Goal: Task Accomplishment & Management: Complete application form

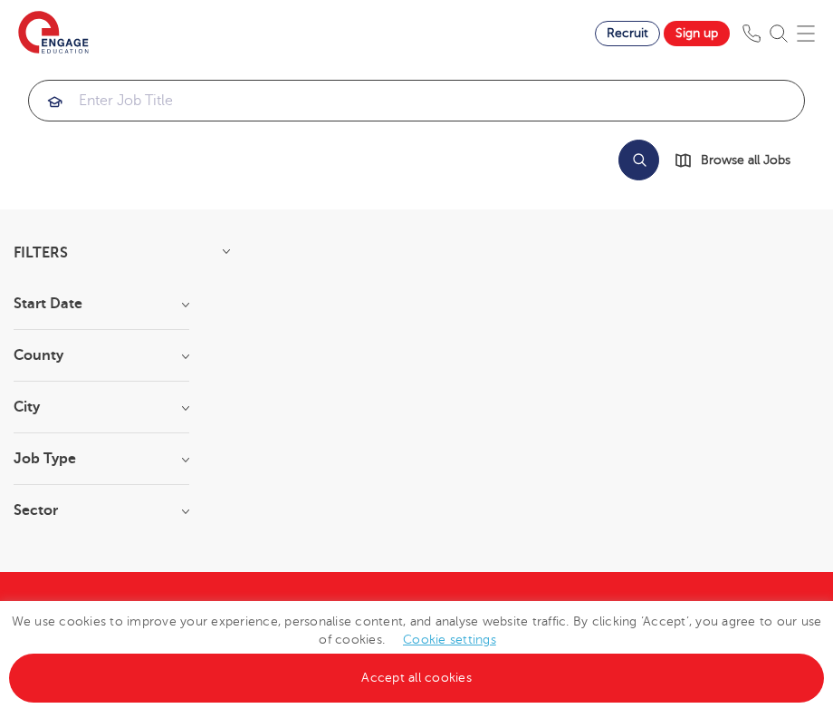
click at [145, 99] on input "search" at bounding box center [416, 101] width 775 height 40
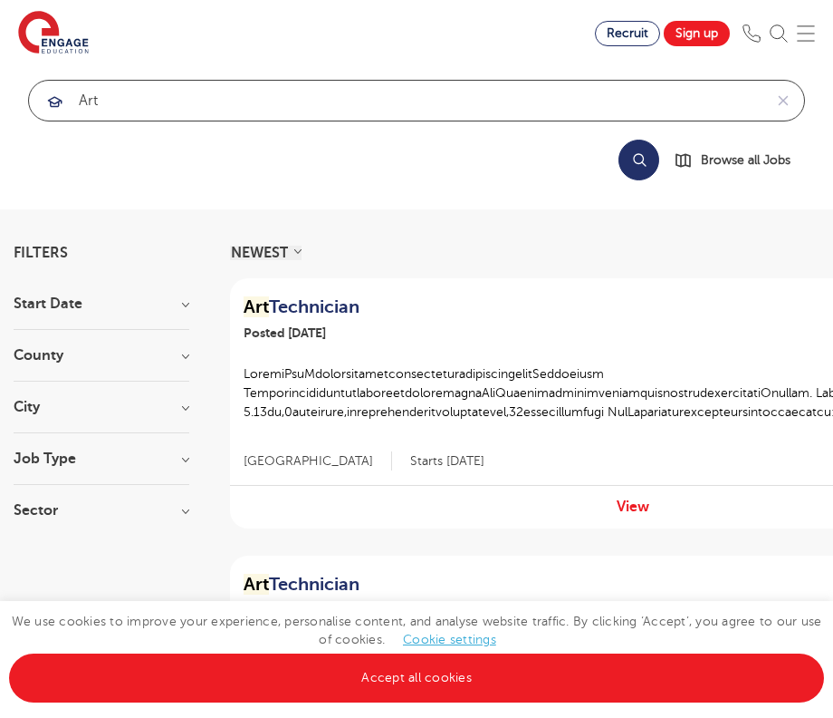
type input "art"
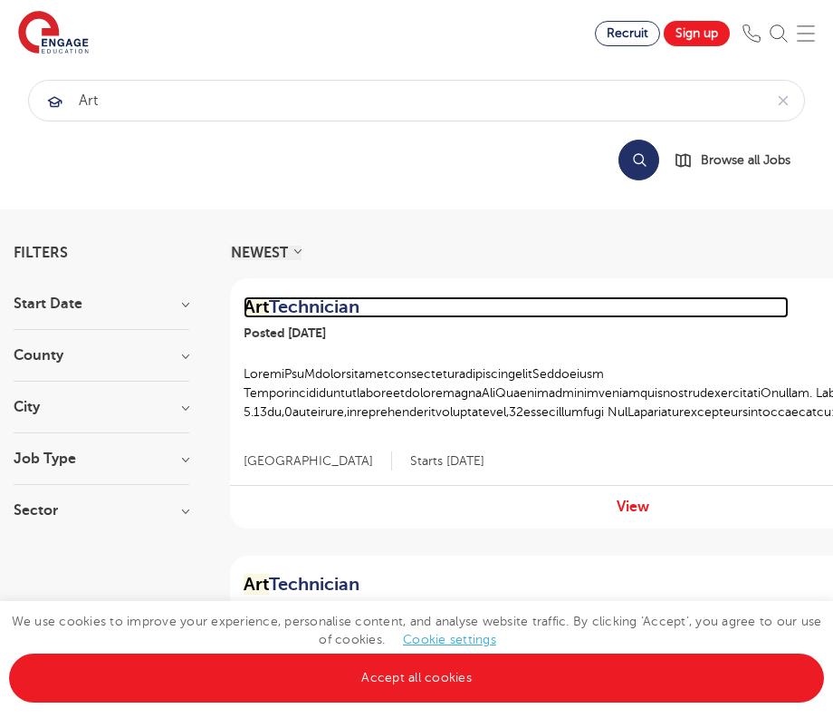
click at [338, 308] on h2 "Art Technician" at bounding box center [516, 307] width 545 height 22
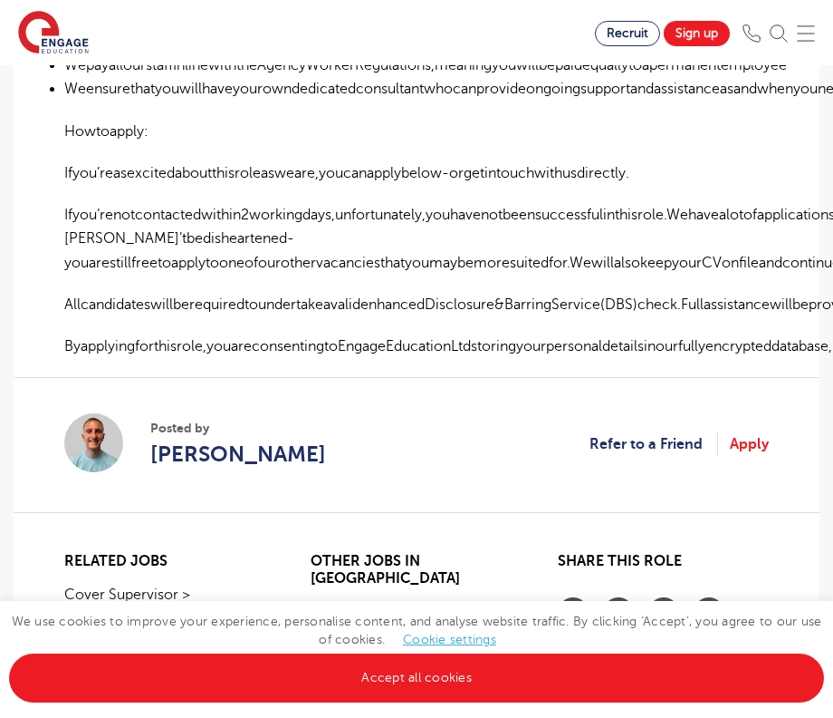
scroll to position [1145, 0]
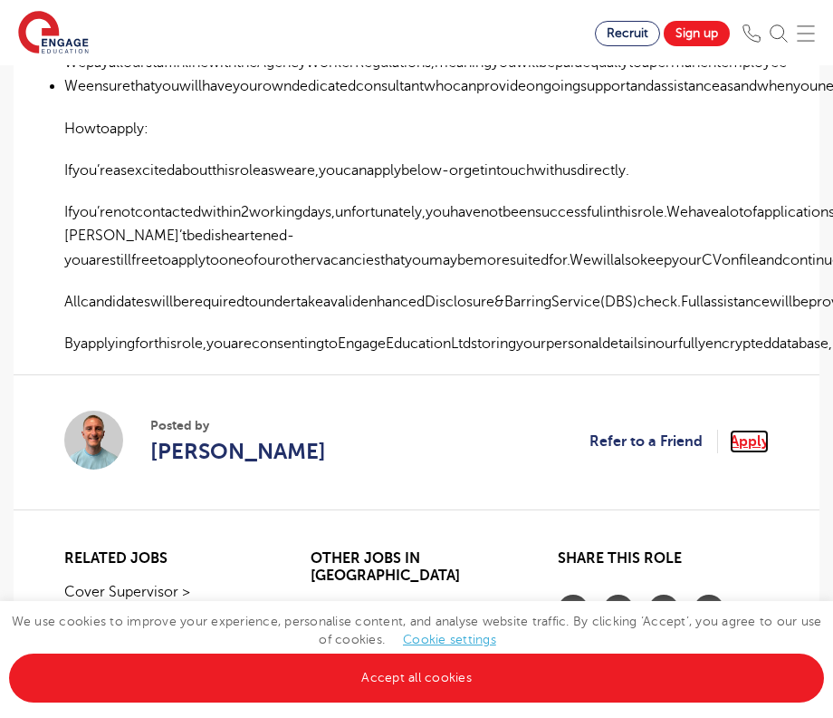
click at [751, 429] on link "Apply" at bounding box center [749, 441] width 39 height 24
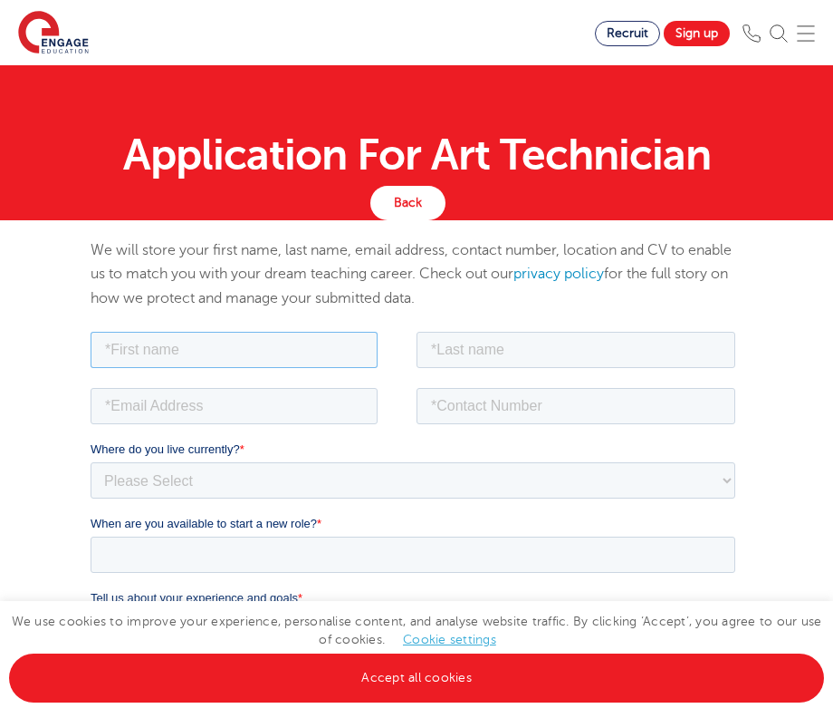
click at [211, 349] on input "text" at bounding box center [234, 349] width 287 height 36
type input "Karen"
click at [559, 353] on input "text" at bounding box center [576, 349] width 319 height 36
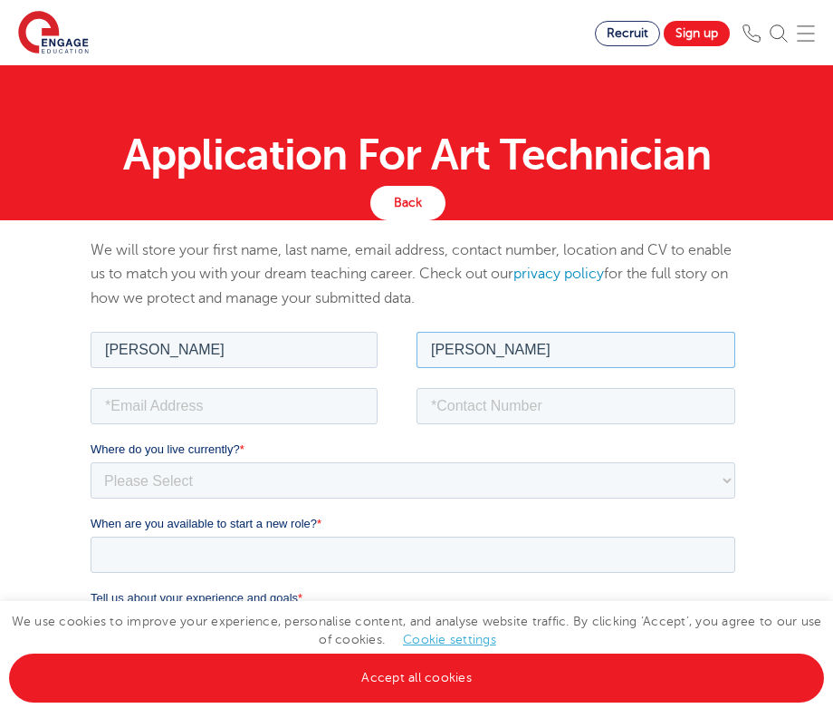
type input "Gregory"
click at [267, 409] on input "email" at bounding box center [234, 405] width 287 height 36
type input "karenavril@fastmail.co.uk"
click at [517, 403] on input "tel" at bounding box center [576, 405] width 319 height 36
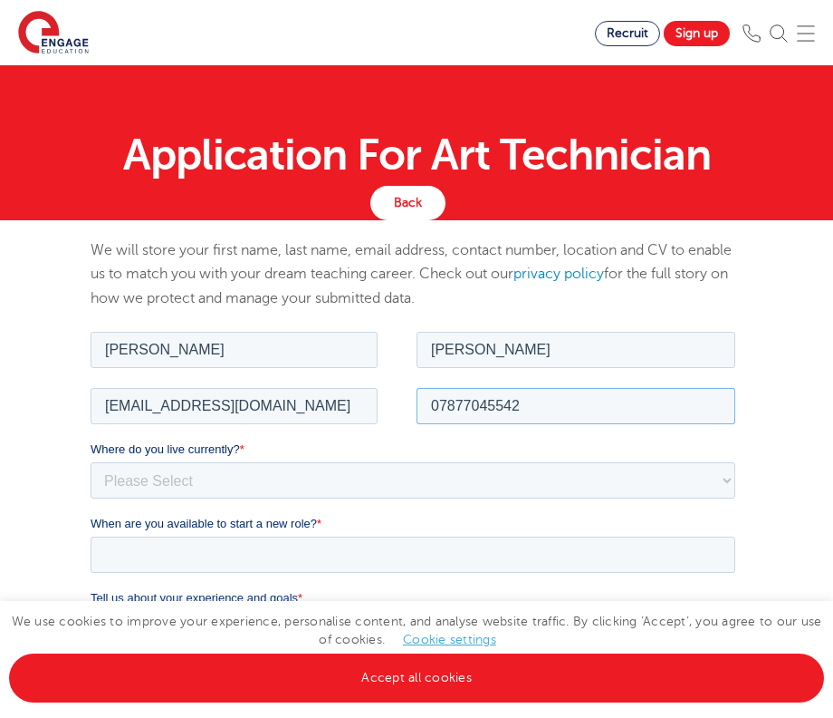
type input "07877045542"
click at [91, 461] on select "Please Select UK Canada Ireland Australia New Zealand Europe USA South Africa J…" at bounding box center [413, 479] width 645 height 36
select select "UK"
click option "UK" at bounding box center [91, 327] width 0 height 0
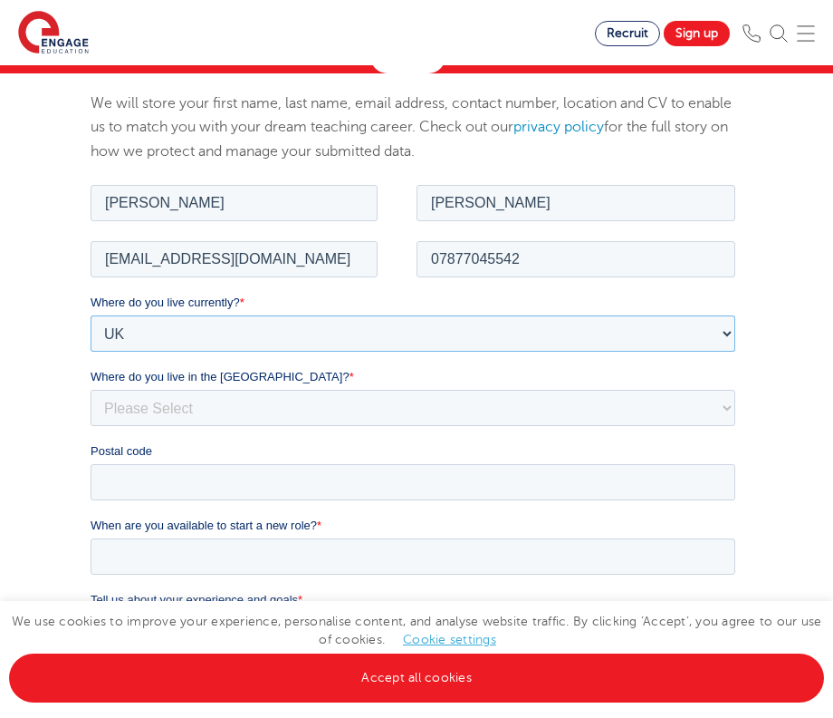
scroll to position [158, 0]
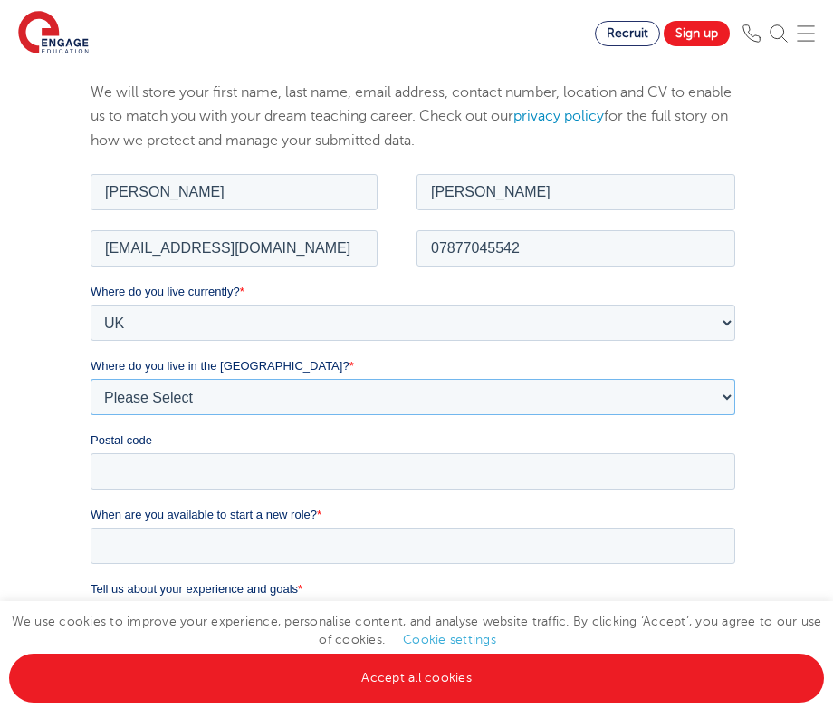
click at [91, 378] on select "Please Select Overseas Barnsley Bedfordshire Berkshire Bournemouth Bracknell Fo…" at bounding box center [413, 396] width 645 height 36
select select "[GEOGRAPHIC_DATA]"
click option "[GEOGRAPHIC_DATA]" at bounding box center [91, 169] width 0 height 0
click at [163, 458] on input "Postal code" at bounding box center [413, 470] width 645 height 36
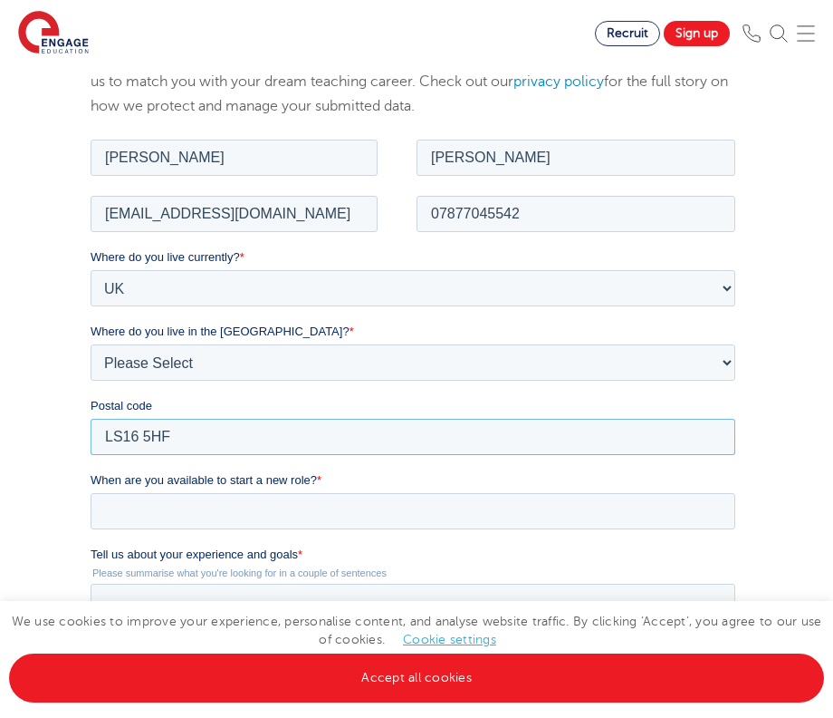
scroll to position [215, 0]
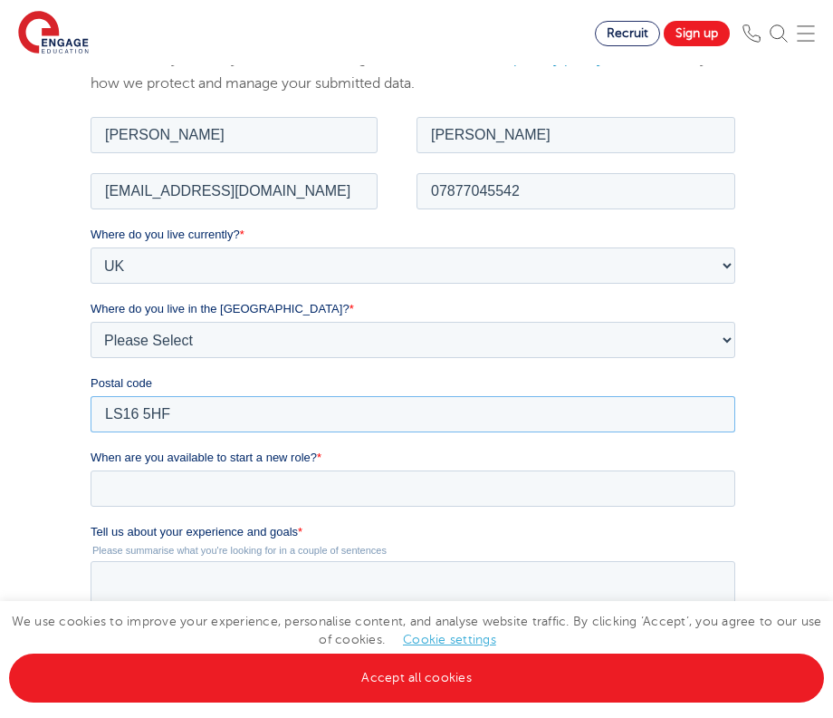
type input "LS16 5HF"
click at [209, 486] on input "When are you available to start a new role? *" at bounding box center [413, 487] width 645 height 36
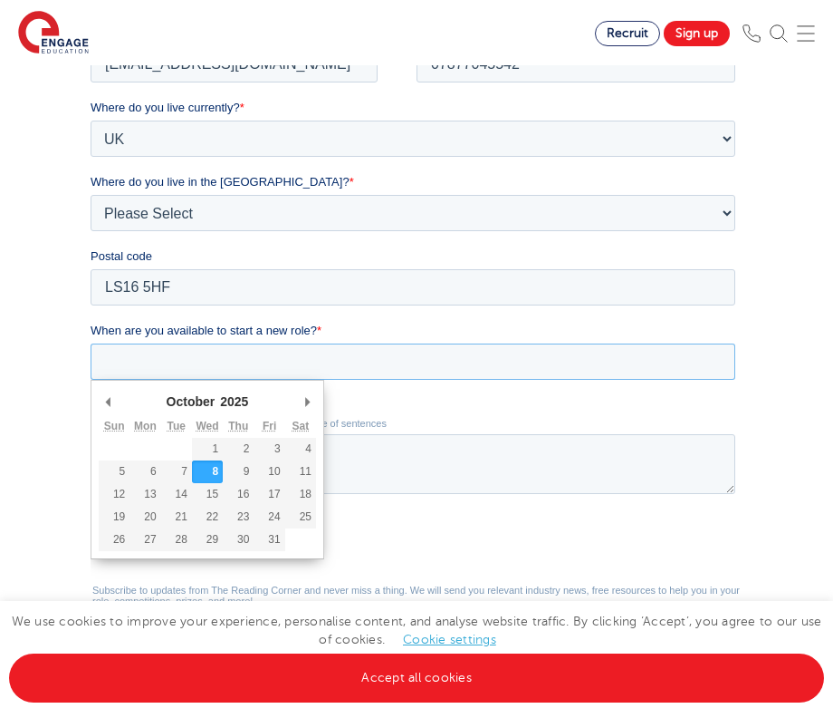
scroll to position [364, 0]
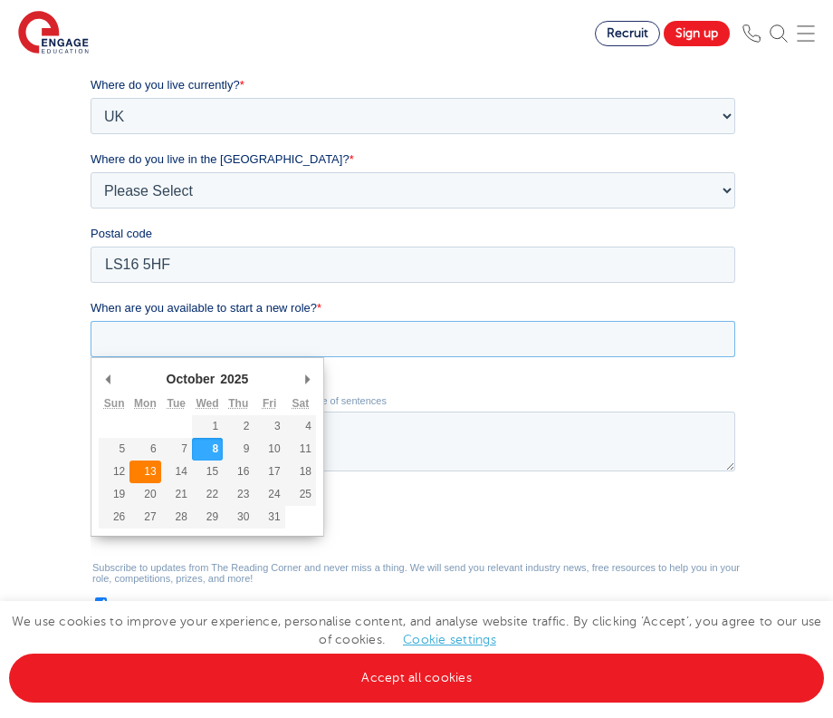
type div "2025-10-13"
type input "2025/10/13"
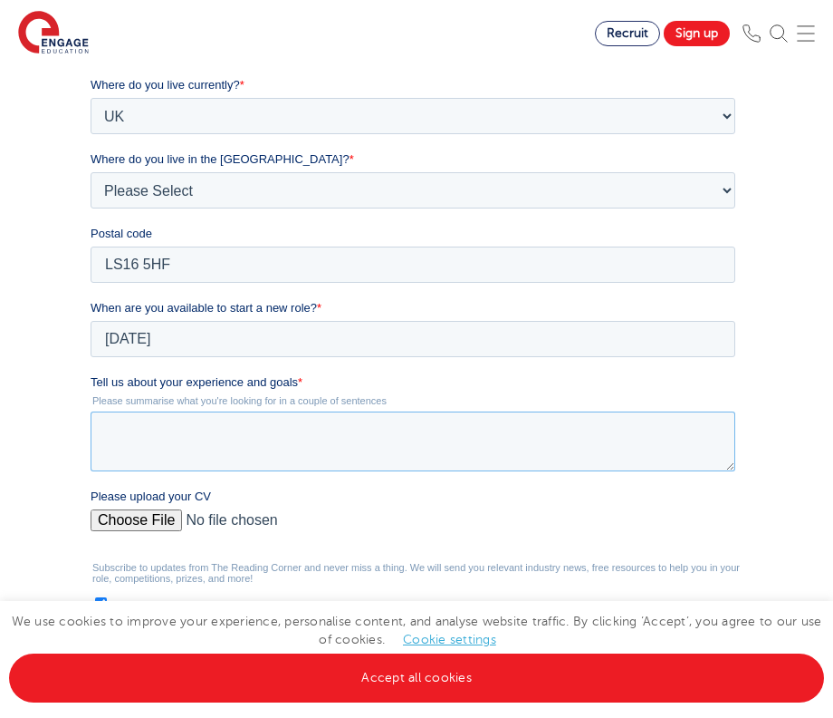
click at [218, 427] on textarea "Tell us about your experience and goals *" at bounding box center [413, 441] width 645 height 60
paste textarea "A versatile creative with broad background across education, youth work and the…"
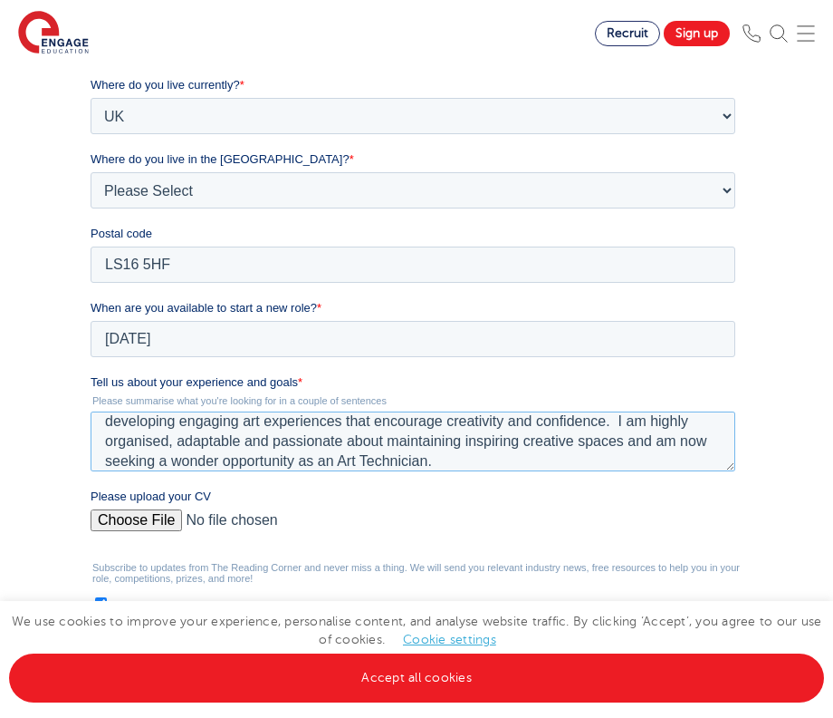
scroll to position [0, 0]
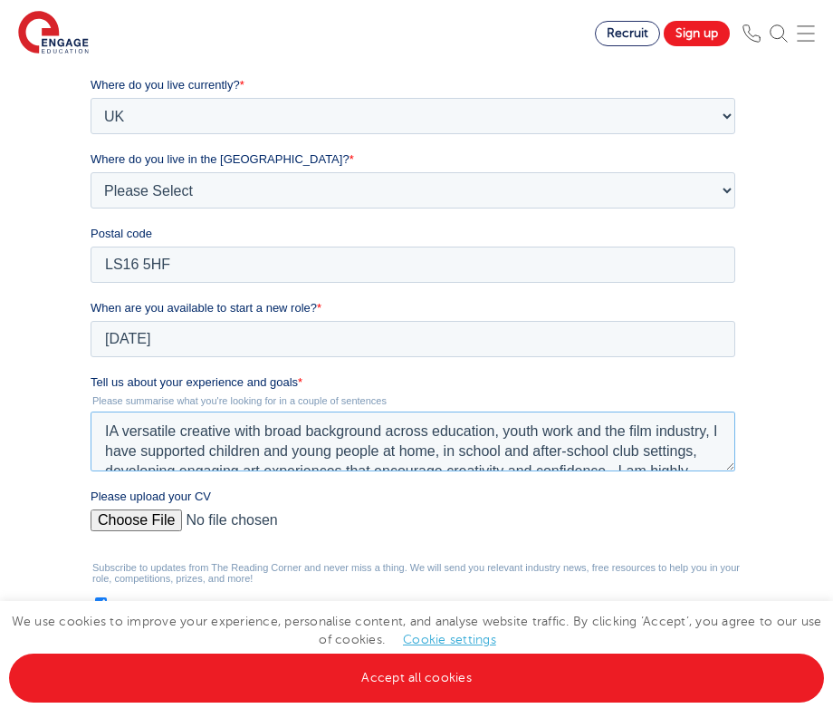
click at [110, 433] on textarea "IA versatile creative with broad background across education, youth work and th…" at bounding box center [413, 441] width 645 height 60
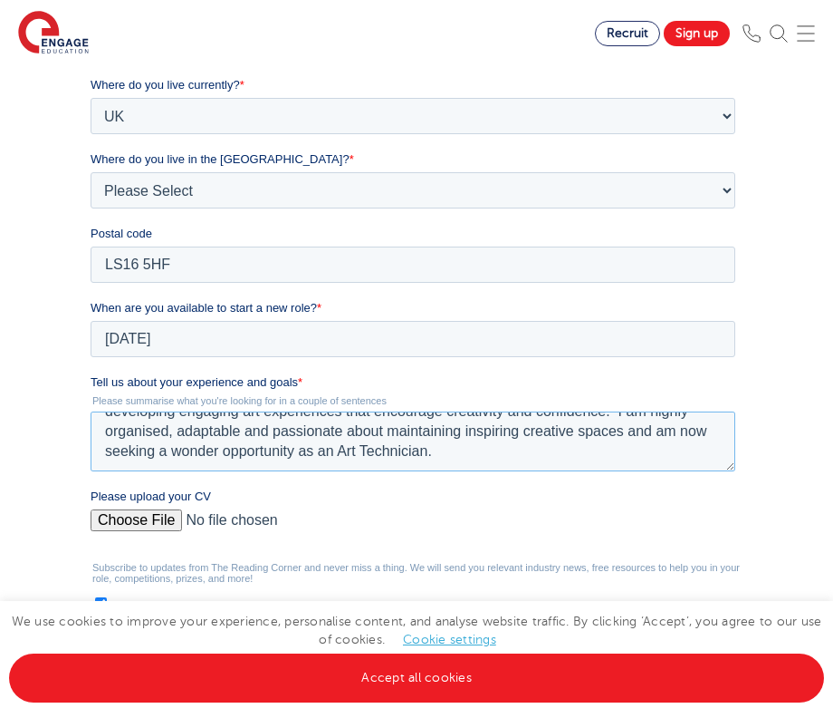
scroll to position [59, 0]
type textarea "A versatile creative with broad background across education, youth work and the…"
click at [130, 520] on input "Please upload your CV" at bounding box center [413, 527] width 645 height 36
type input "C:\fakepath\Art Technician - Karen Gregory.pdf"
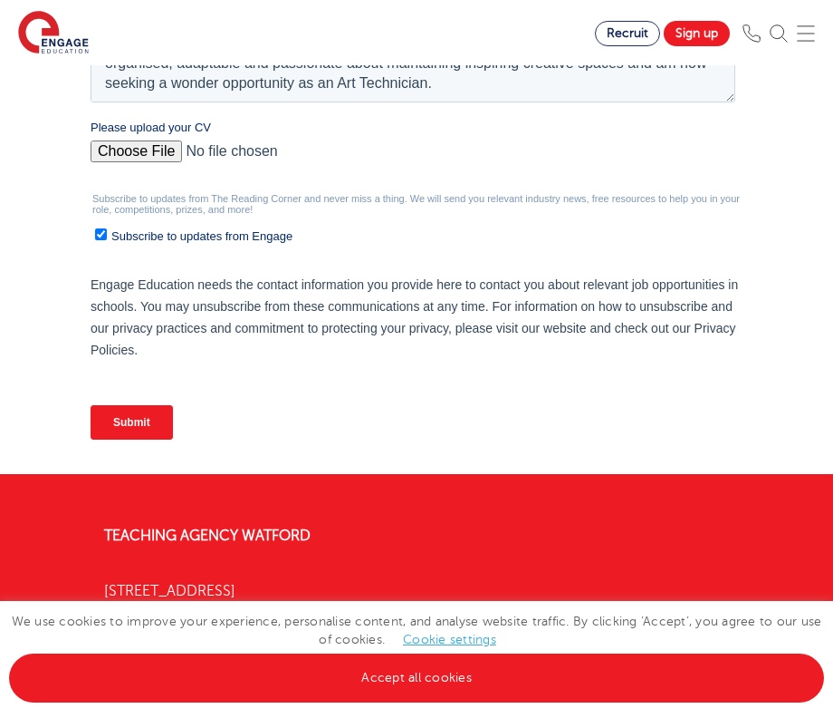
scroll to position [740, 0]
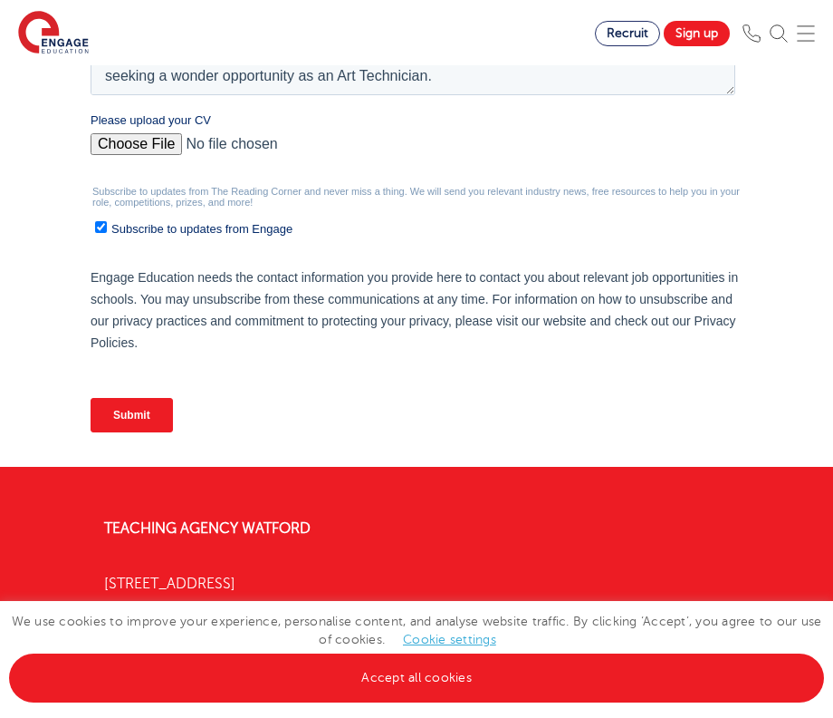
click at [133, 413] on input "Submit" at bounding box center [132, 415] width 82 height 34
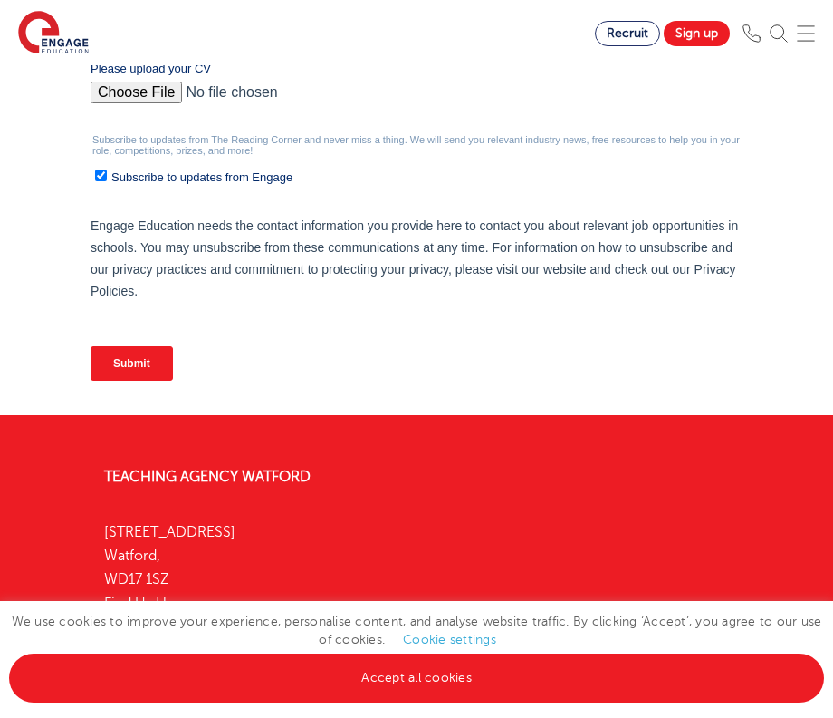
scroll to position [879, 0]
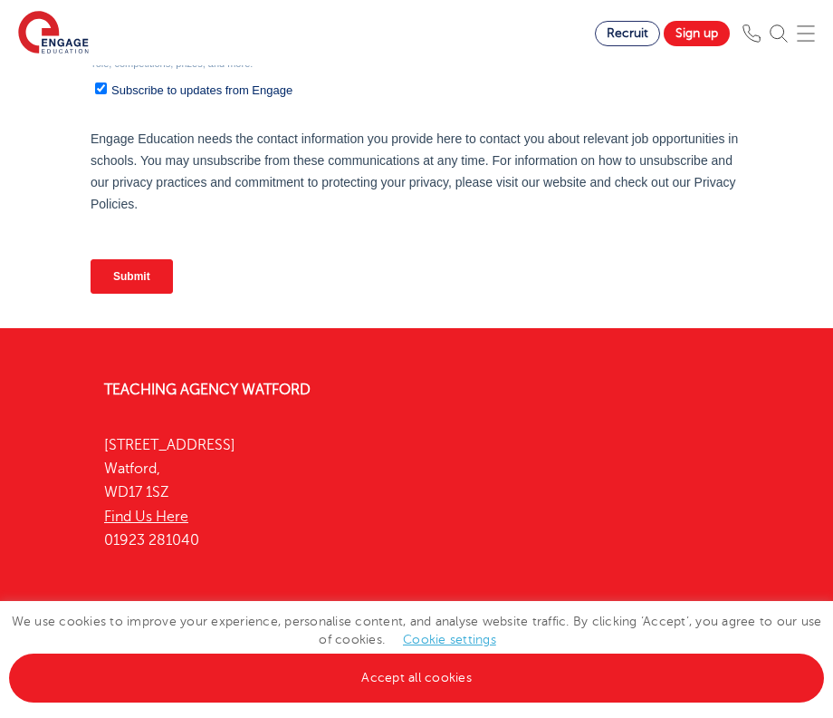
click at [133, 275] on input "Submit" at bounding box center [132, 276] width 82 height 34
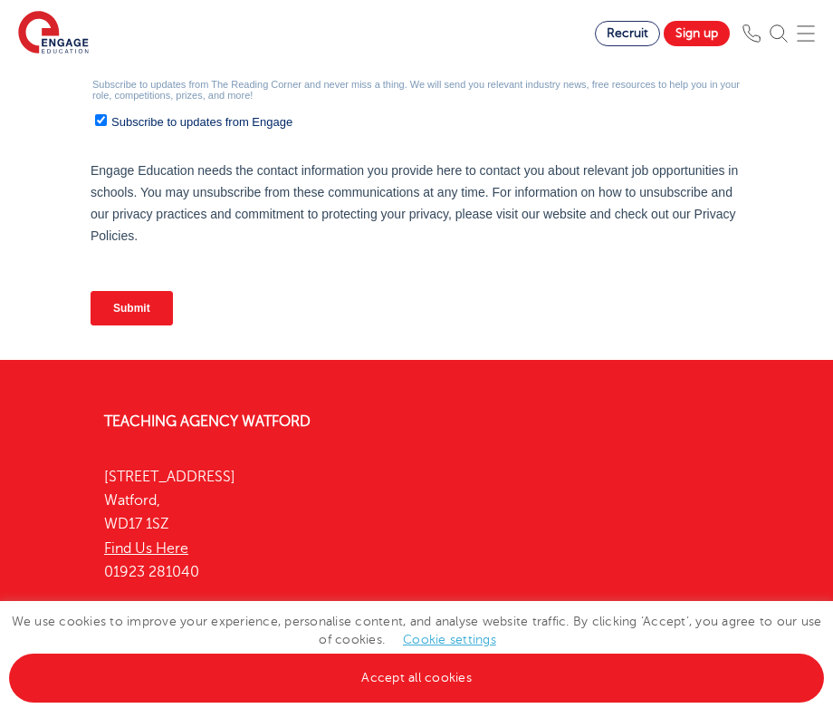
scroll to position [855, 0]
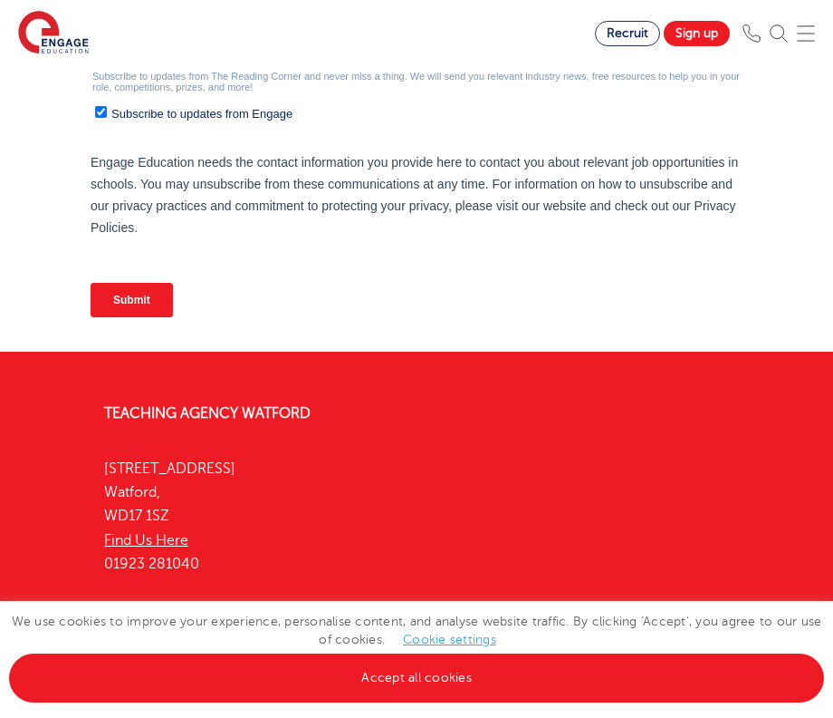
click at [130, 294] on input "Submit" at bounding box center [132, 300] width 82 height 34
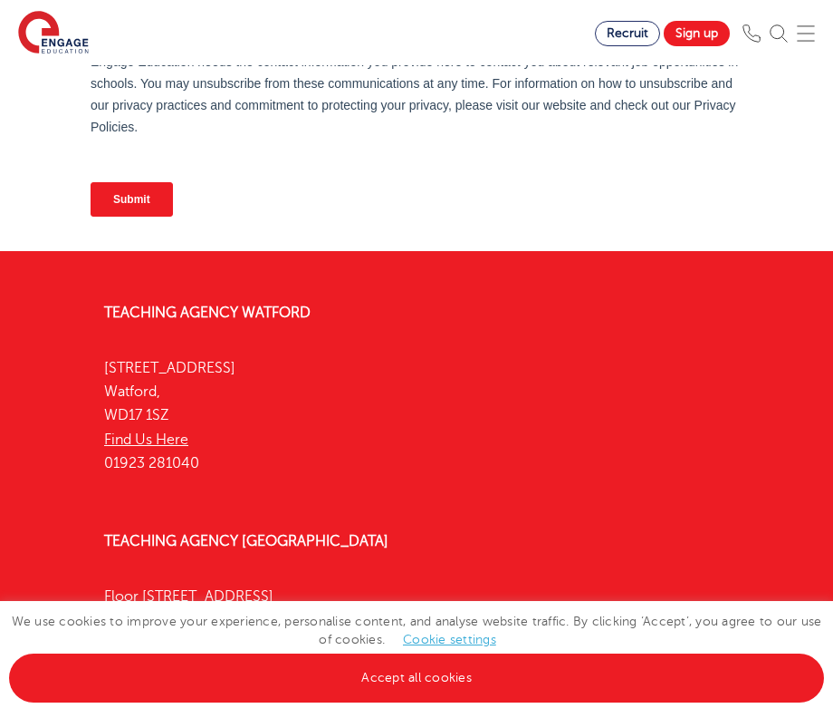
scroll to position [1010, 0]
